Goal: Task Accomplishment & Management: Manage account settings

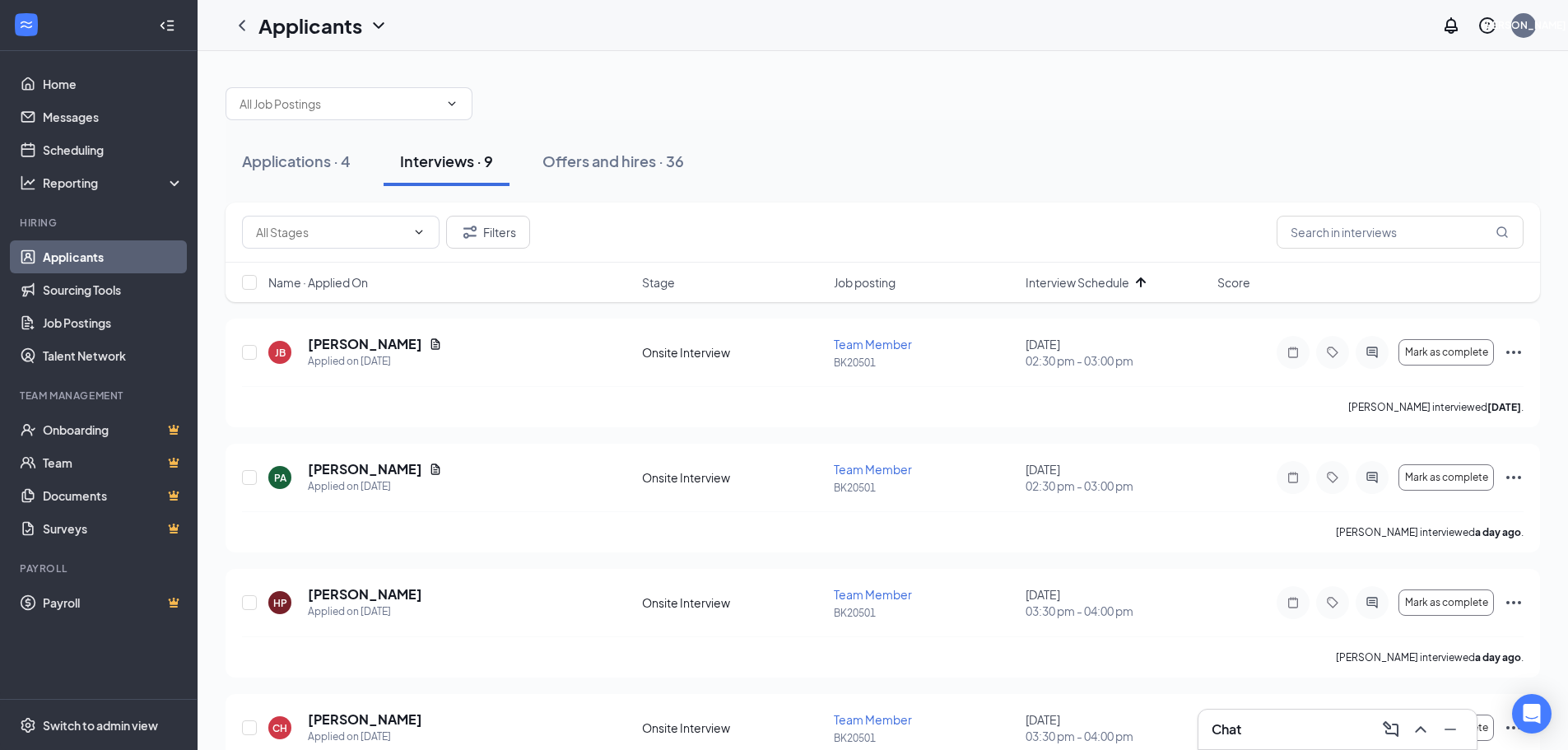
scroll to position [83, 0]
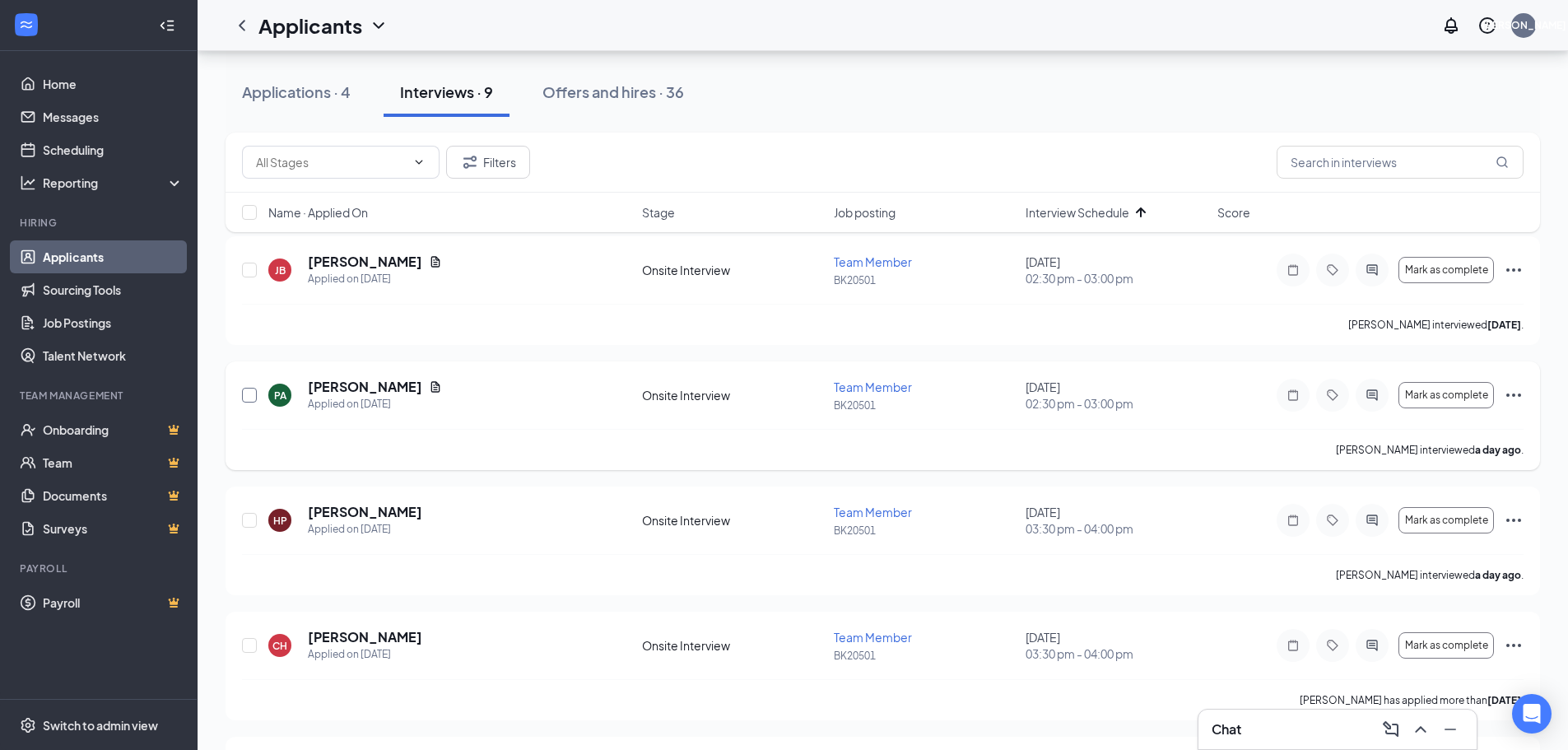
click at [251, 397] on input "checkbox" at bounding box center [250, 395] width 15 height 15
checkbox input "true"
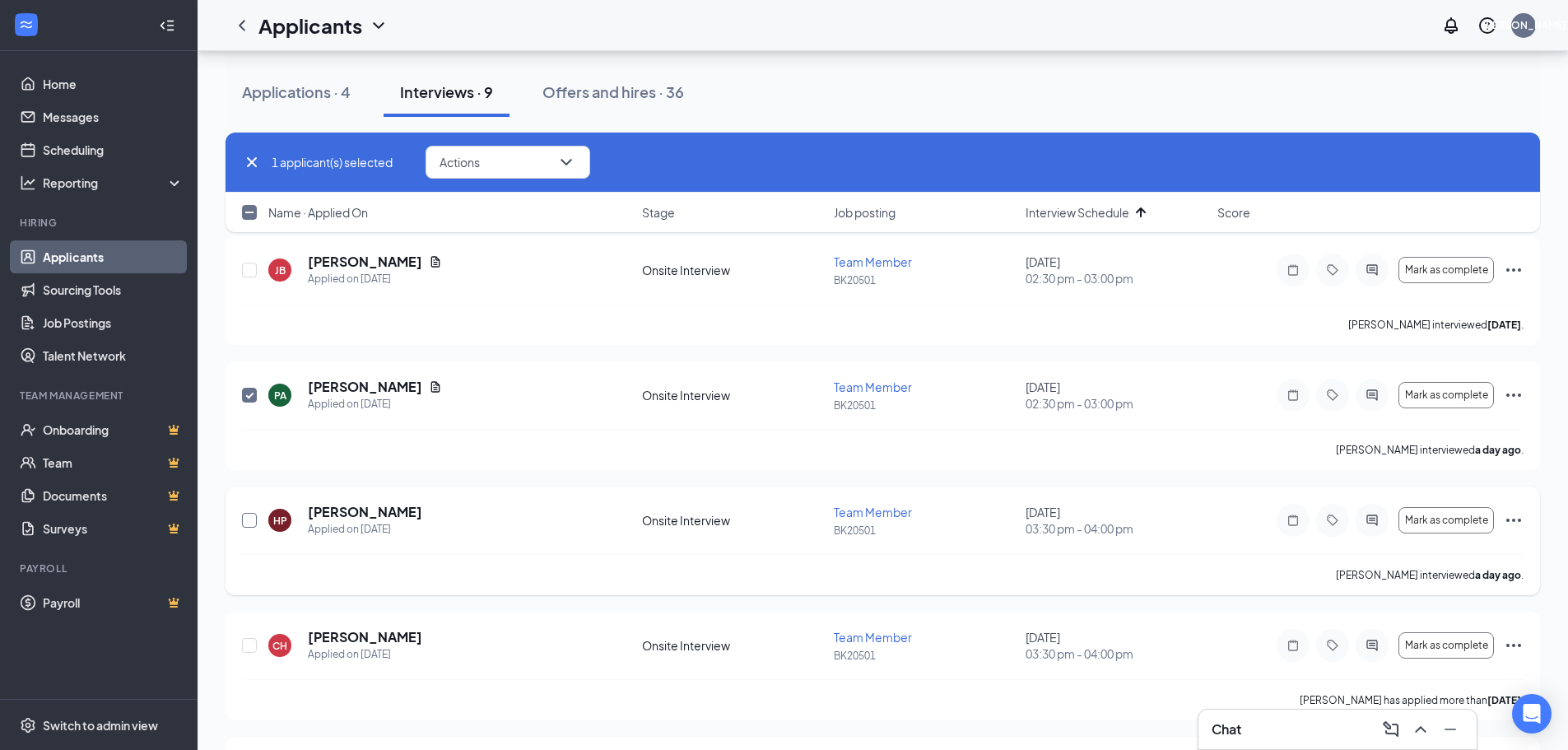
click at [244, 519] on input "checkbox" at bounding box center [250, 520] width 15 height 15
checkbox input "true"
click at [251, 270] on input "checkbox" at bounding box center [250, 270] width 15 height 15
checkbox input "true"
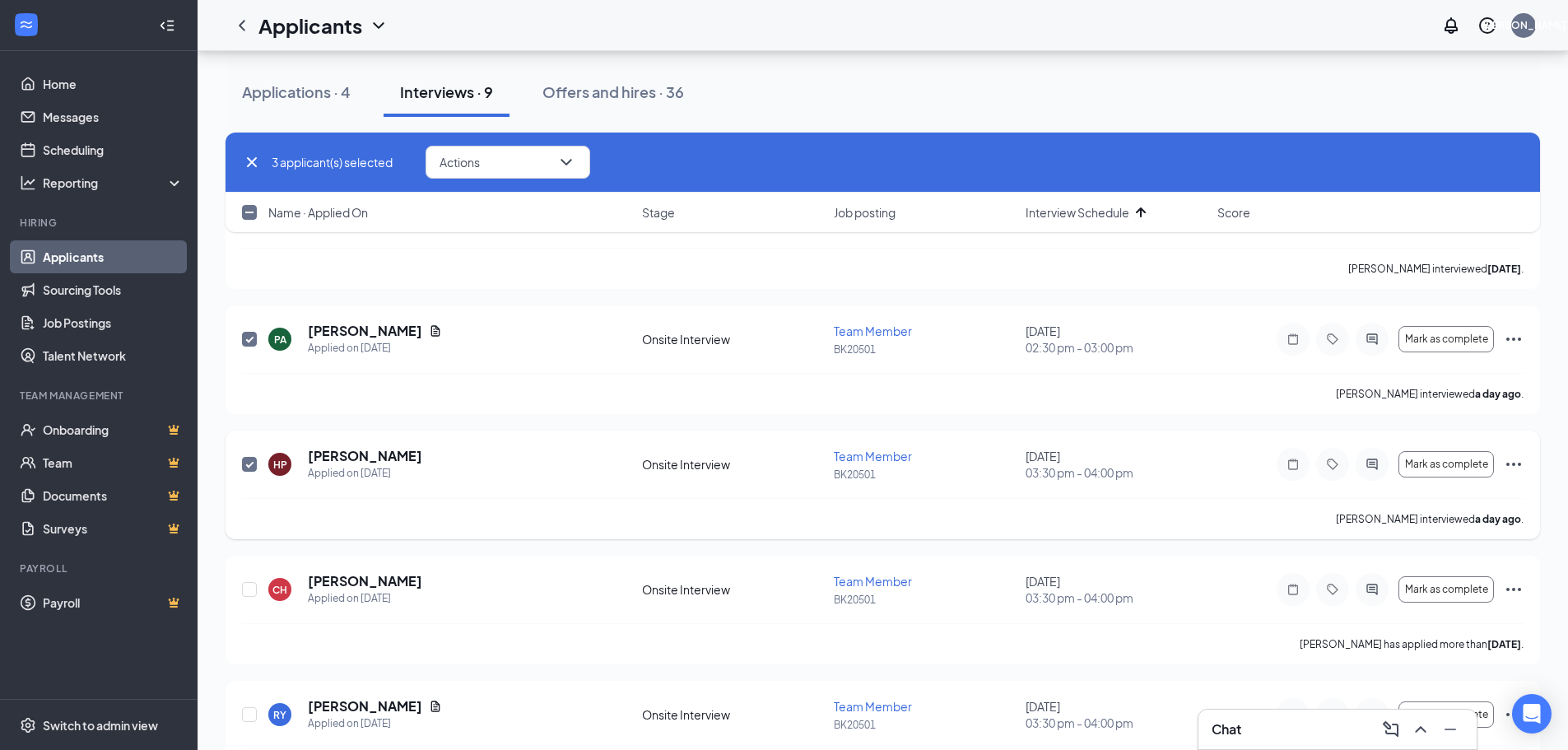
scroll to position [164, 0]
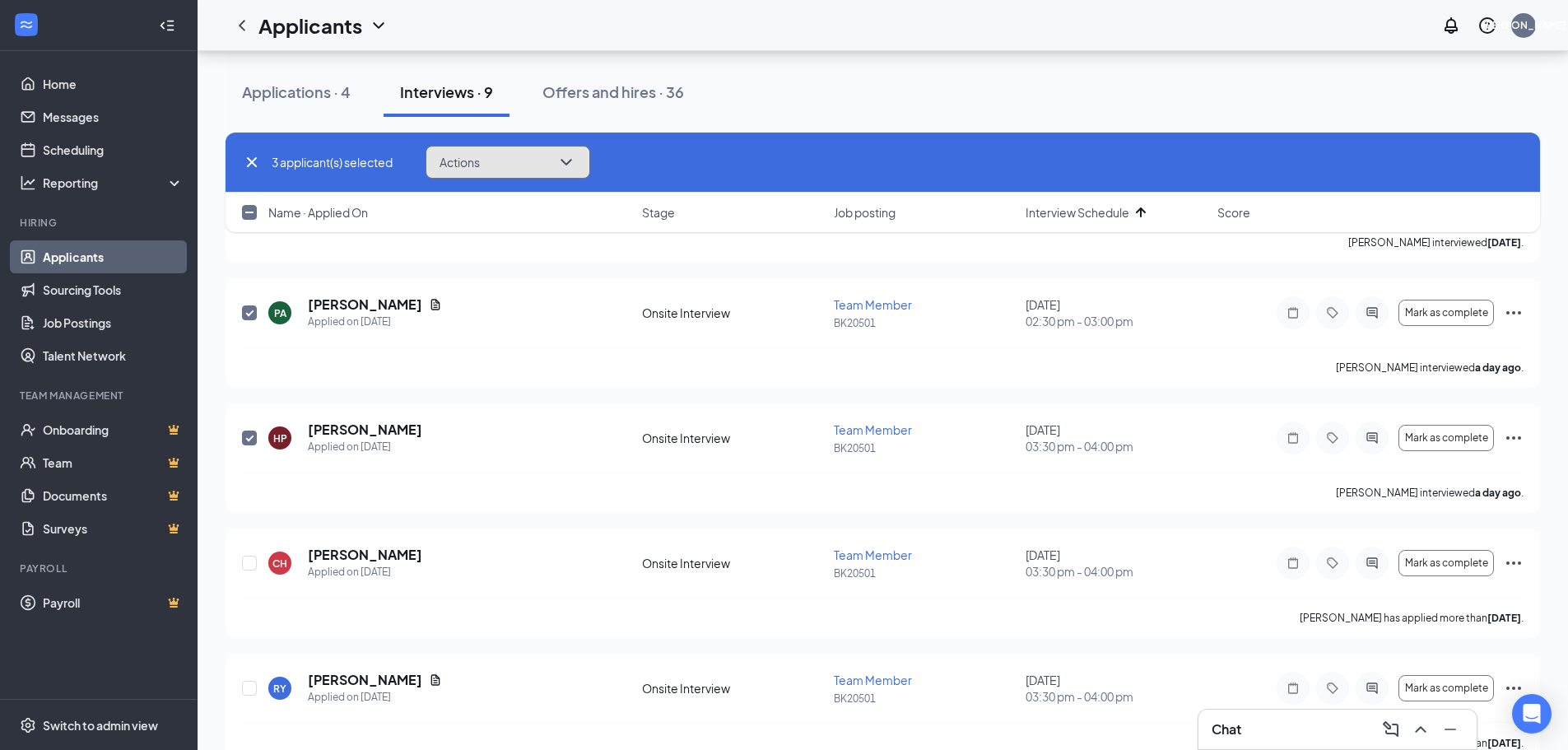
click at [576, 162] on icon "ChevronDown" at bounding box center [566, 161] width 20 height 20
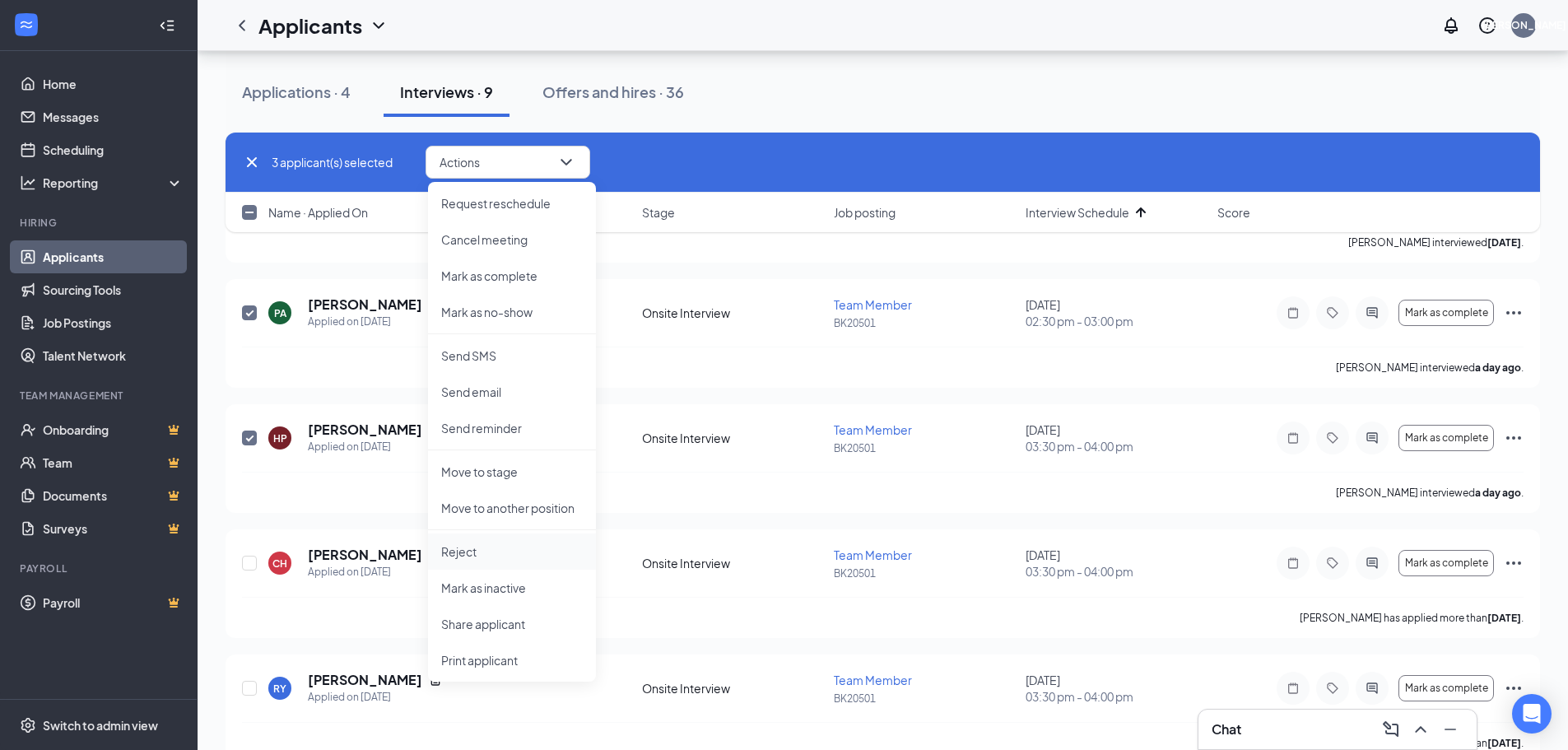
click at [466, 546] on p "Reject" at bounding box center [511, 552] width 142 height 17
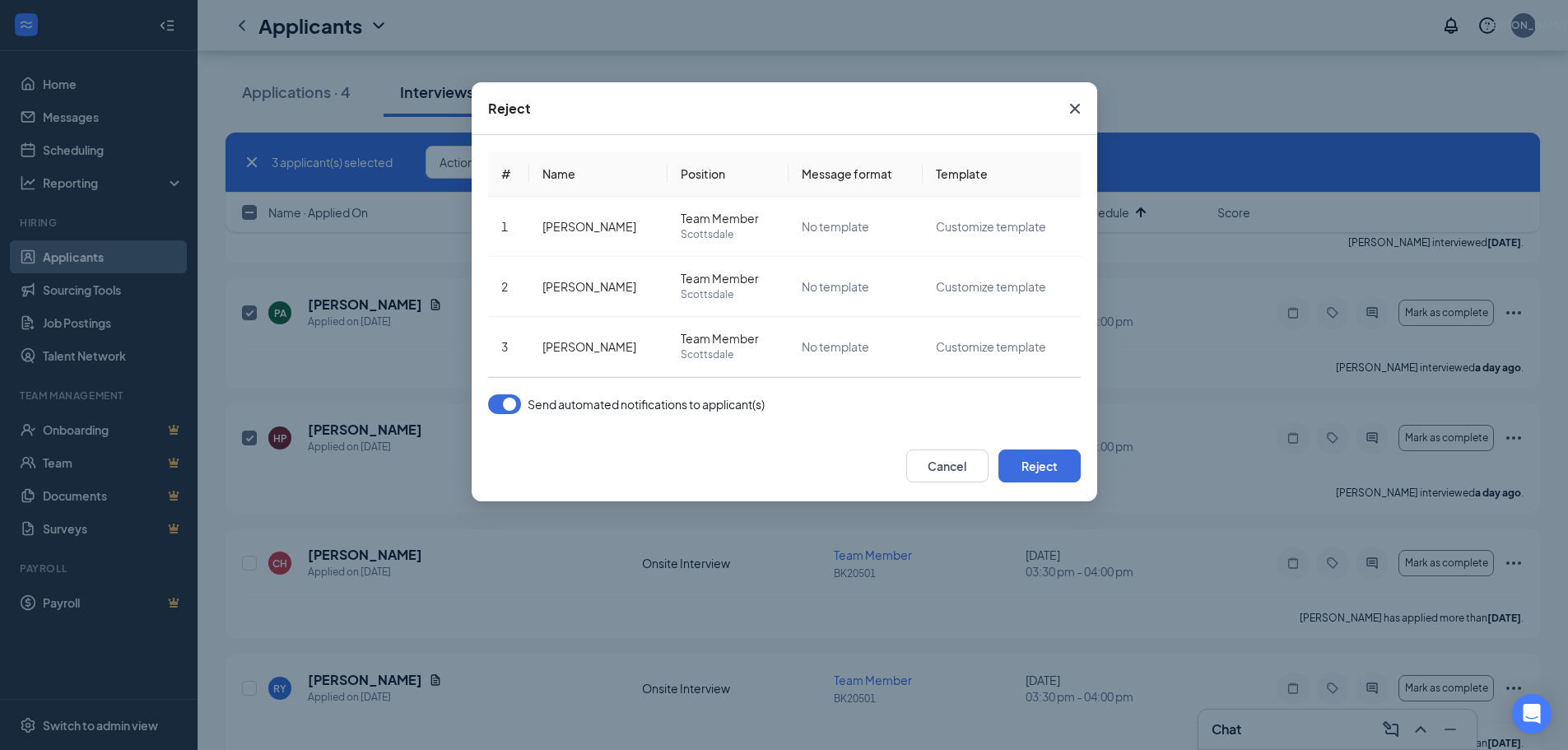
click at [509, 402] on button "button" at bounding box center [504, 404] width 33 height 20
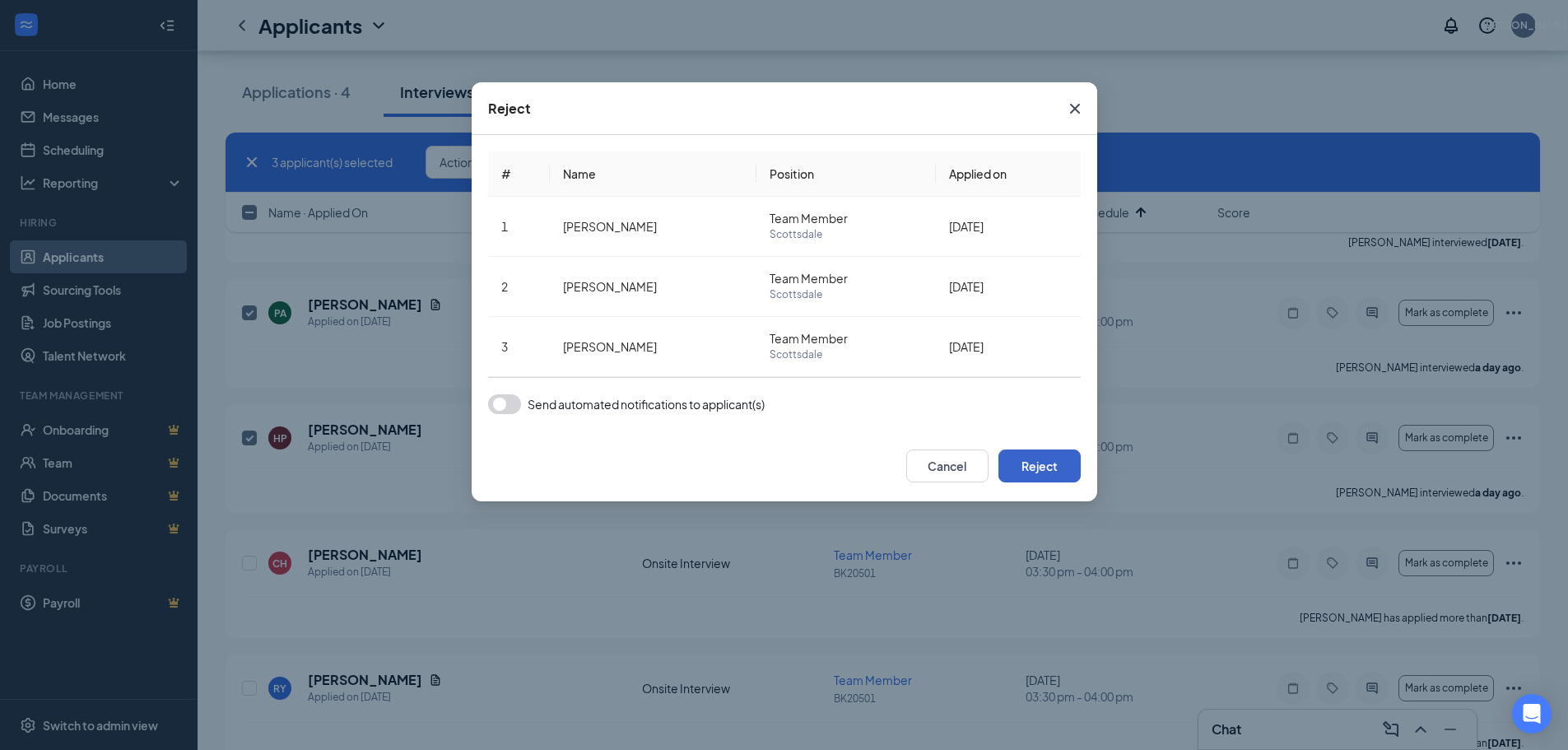
click at [1031, 464] on button "Reject" at bounding box center [1040, 466] width 83 height 33
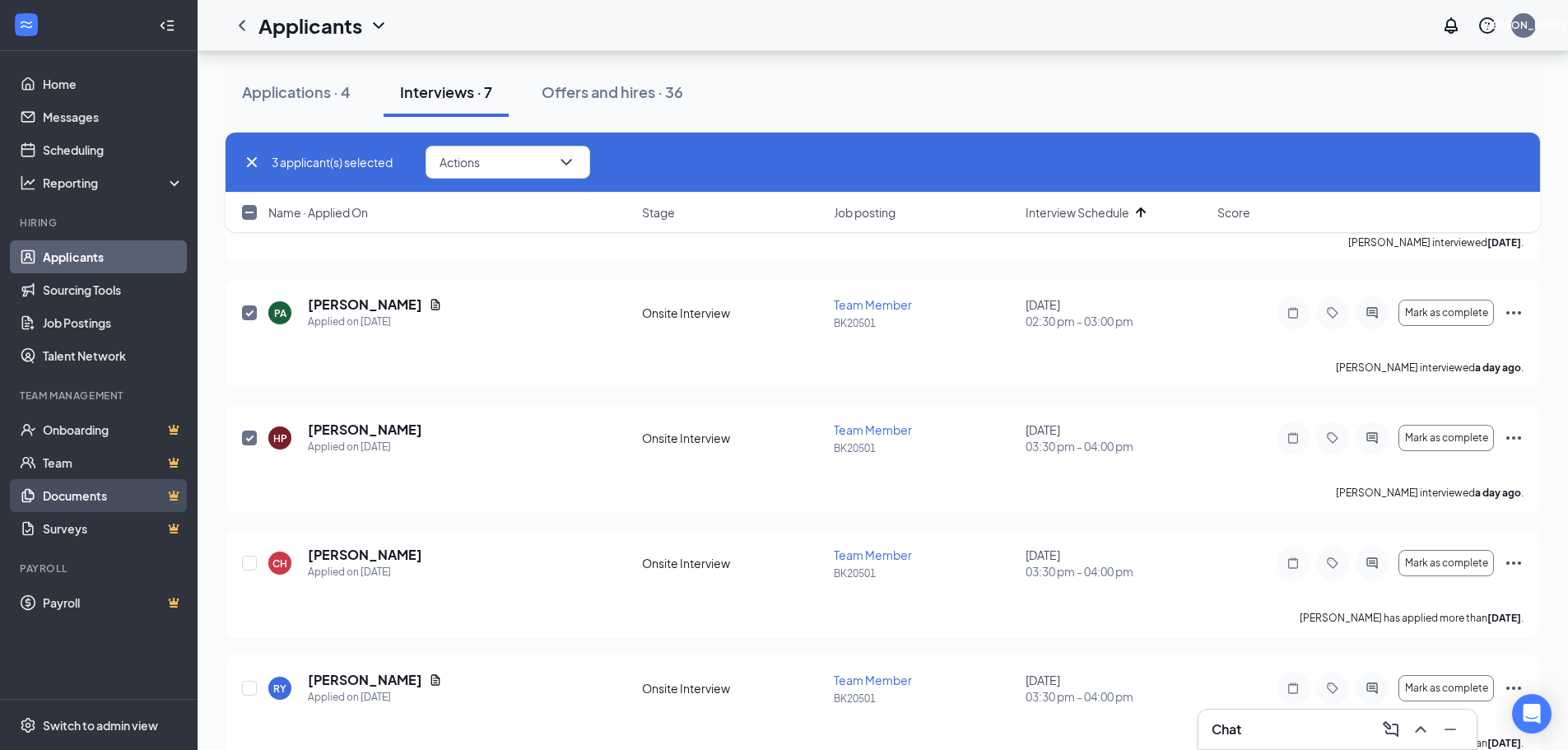
checkbox input "false"
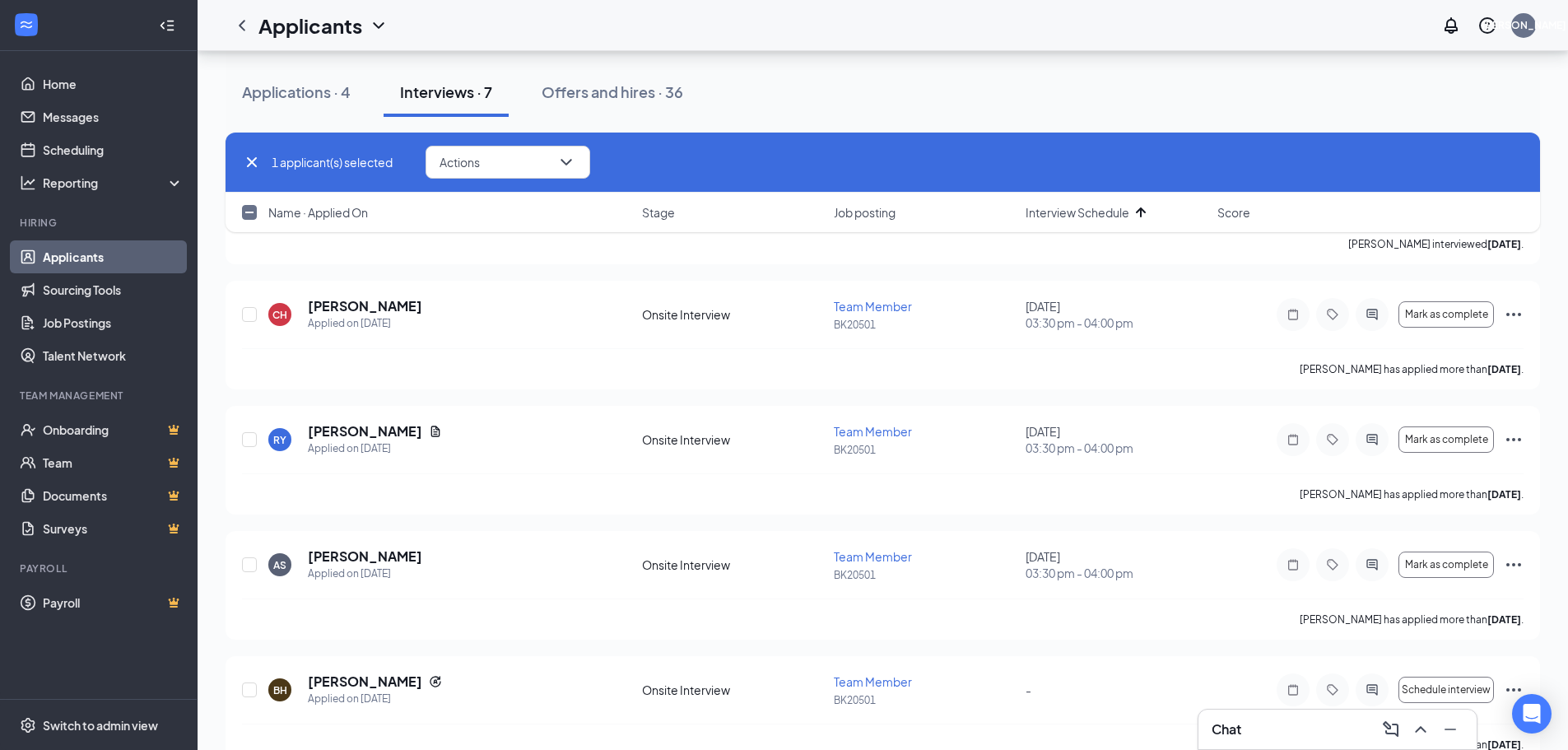
click at [807, 91] on div "Applications · 4 Interviews · 7 Offers and hires · 36" at bounding box center [882, 92] width 1315 height 50
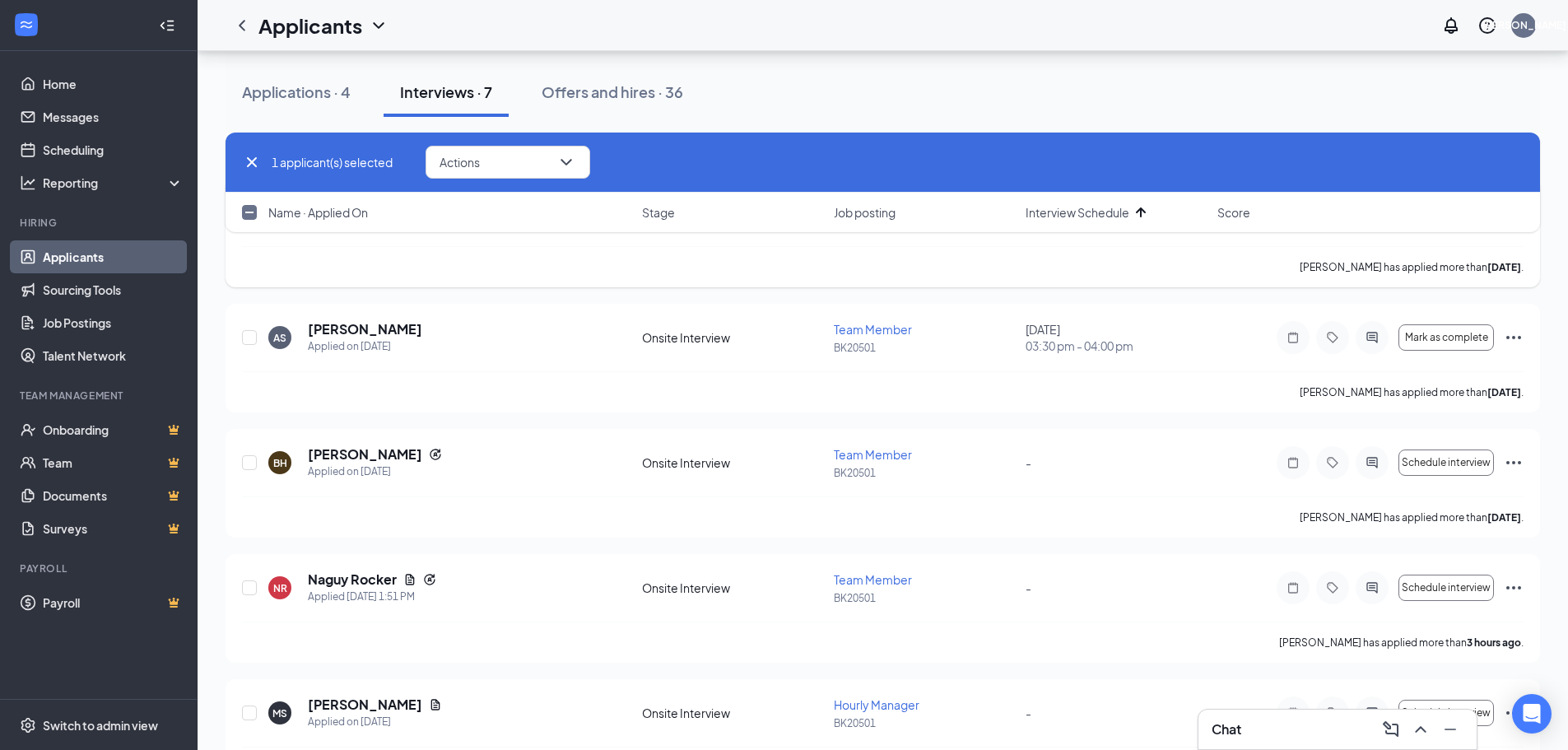
scroll to position [450, 0]
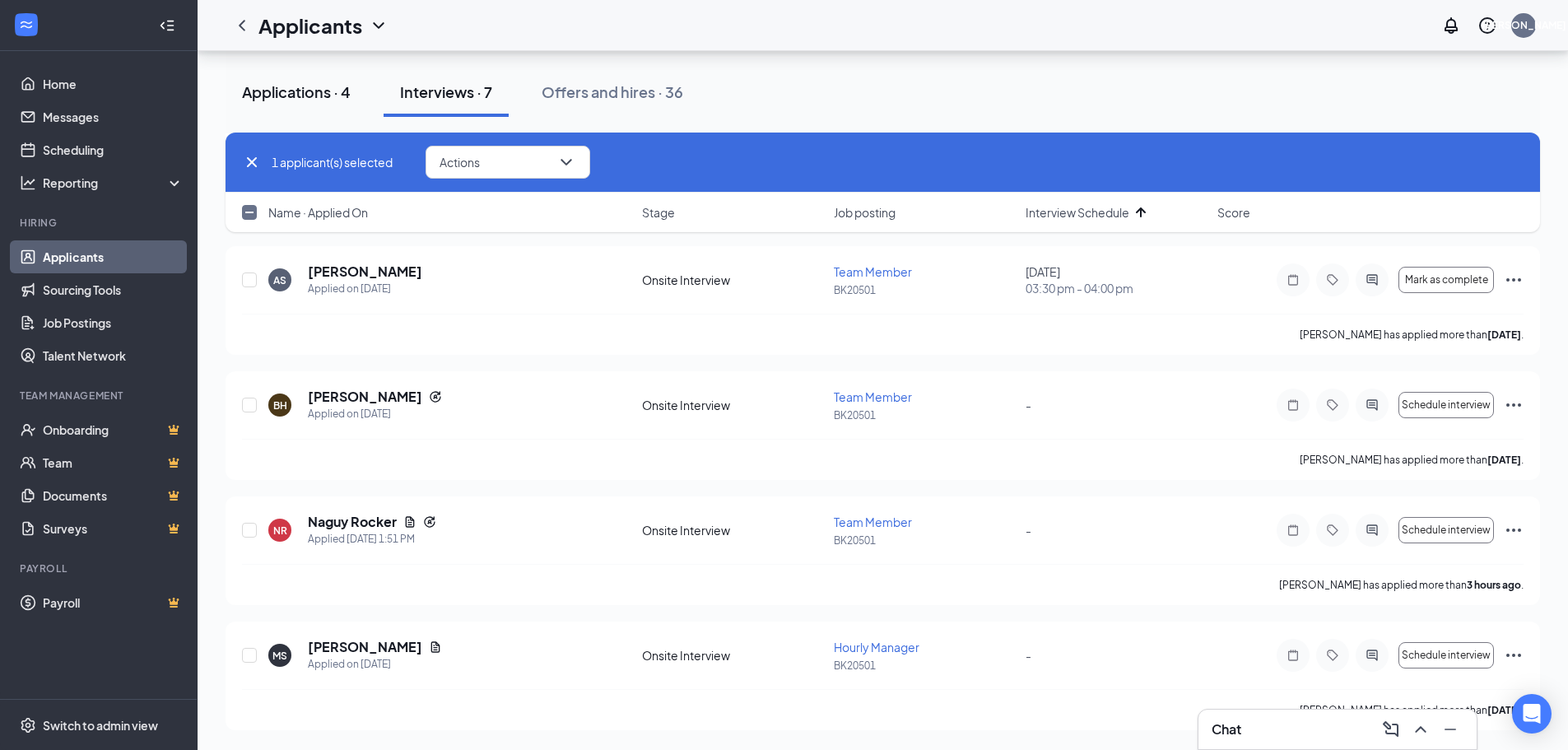
click at [303, 98] on div "Applications · 4" at bounding box center [297, 92] width 109 height 21
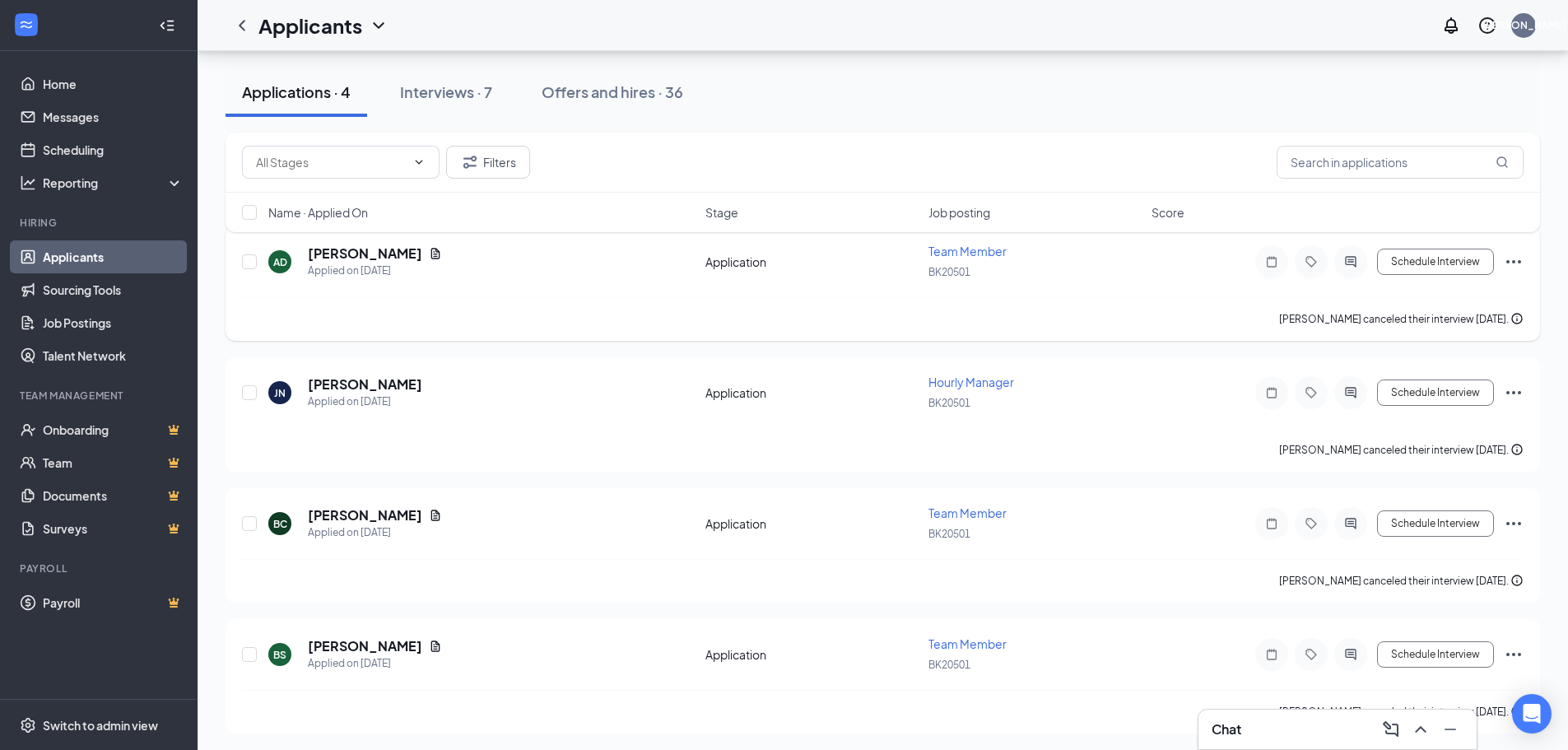
scroll to position [96, 0]
click at [1305, 727] on div "Chat" at bounding box center [1337, 729] width 251 height 26
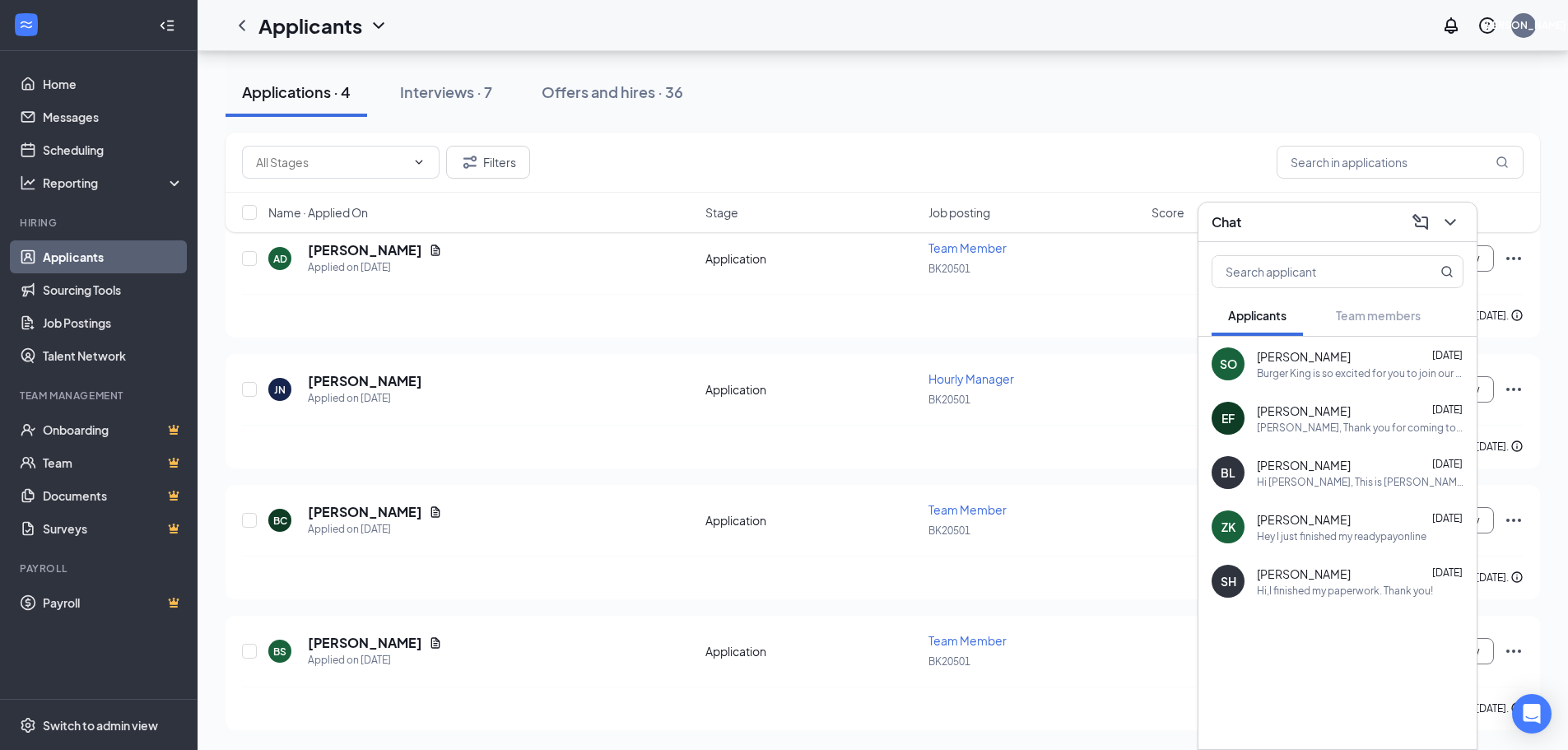
click at [1328, 482] on div "Hi [PERSON_NAME], This is [PERSON_NAME] from the Burger King where you got hire…" at bounding box center [1360, 482] width 206 height 14
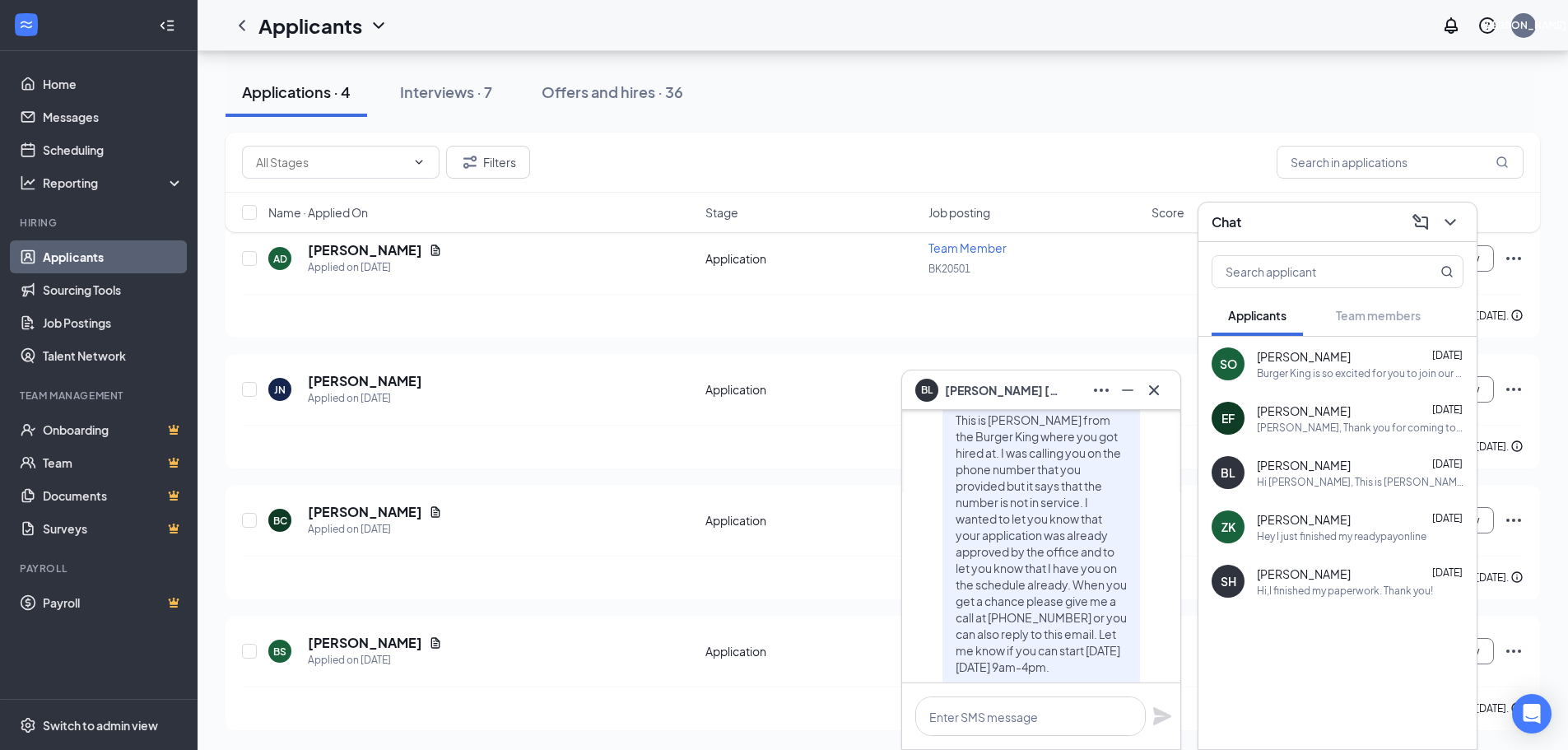
scroll to position [0, 0]
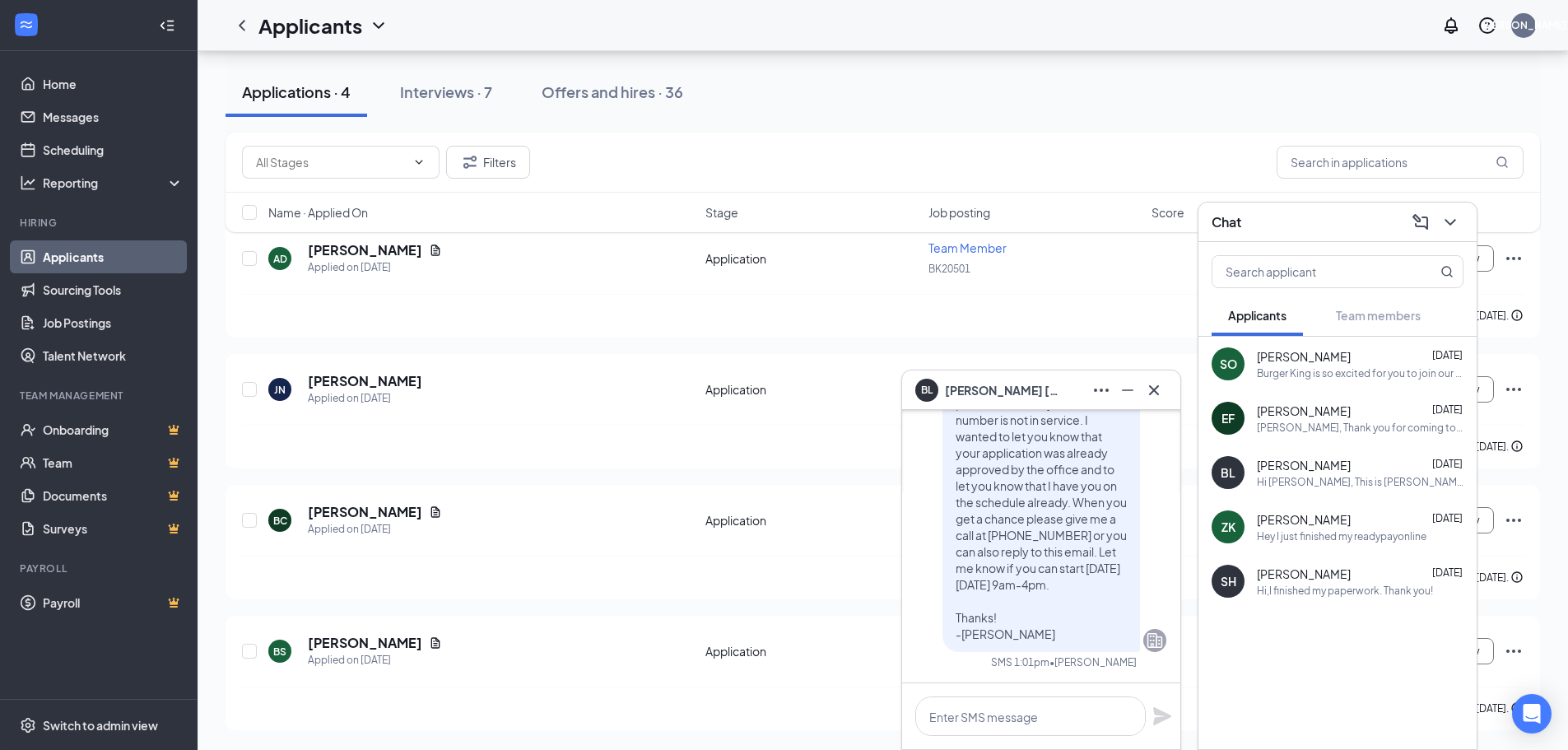
click at [1273, 645] on div at bounding box center [1337, 650] width 278 height 83
click at [1149, 393] on icon "Cross" at bounding box center [1153, 390] width 10 height 10
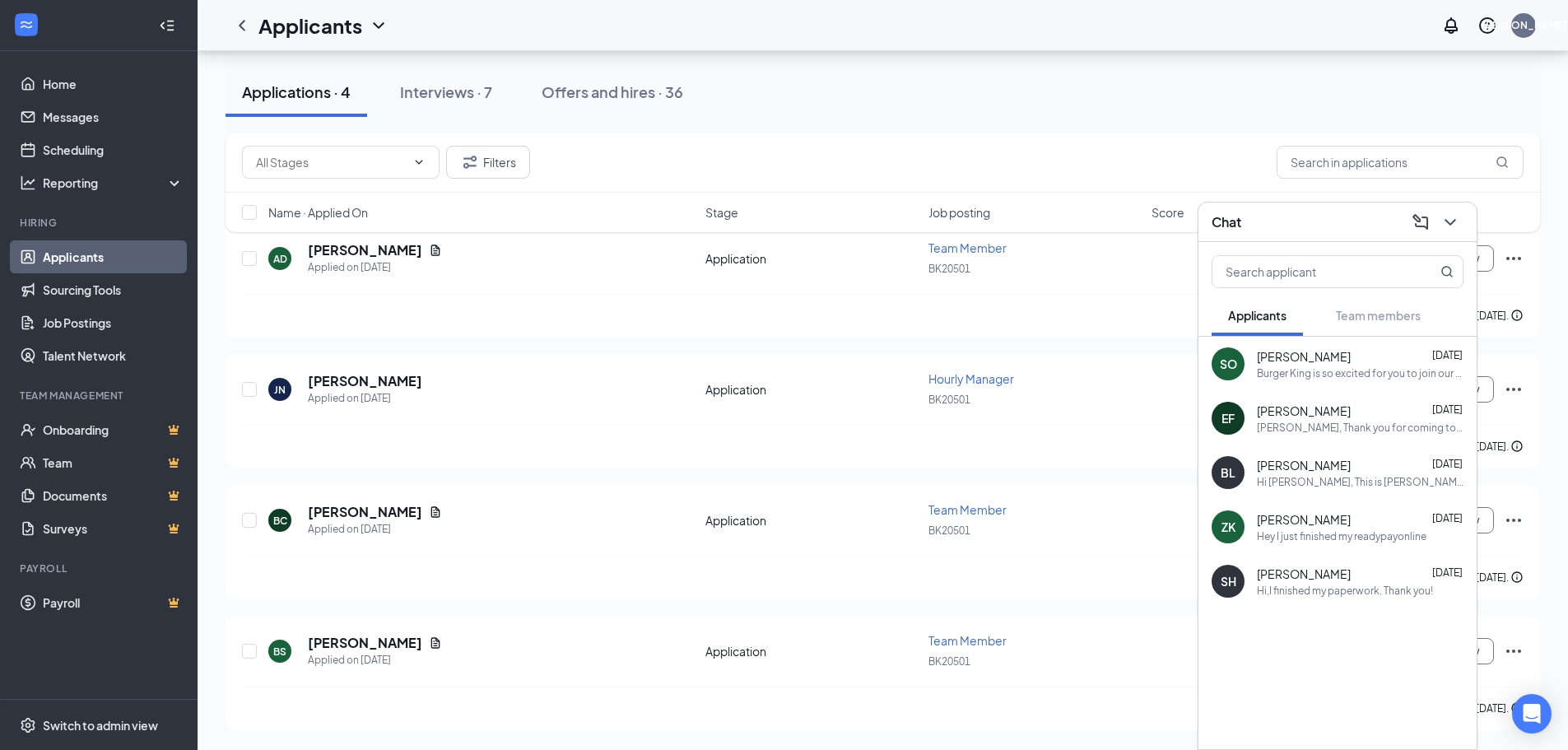
click at [860, 77] on div "Applications · 4 Interviews · 7 Offers and hires · 36" at bounding box center [882, 92] width 1315 height 50
click at [928, 100] on div "Applications · 4 Interviews · 7 Offers and hires · 36" at bounding box center [882, 92] width 1315 height 50
